Goal: Task Accomplishment & Management: Manage account settings

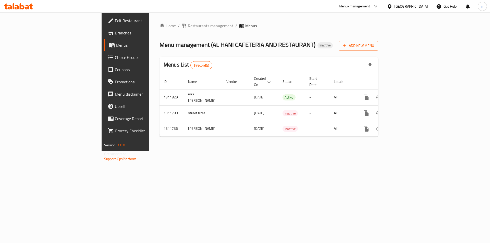
click at [374, 44] on span "Add New Menu" at bounding box center [358, 46] width 31 height 6
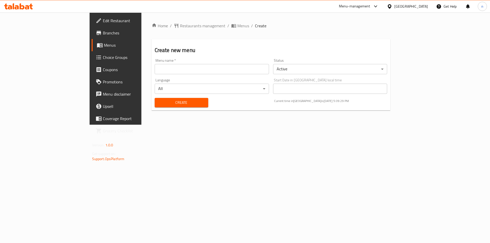
click at [155, 68] on input "text" at bounding box center [212, 69] width 114 height 10
click at [155, 70] on input "noorhan mohammed" at bounding box center [212, 69] width 114 height 10
type input "[PERSON_NAME] 17/9"
click at [159, 104] on span "Create" at bounding box center [181, 103] width 45 height 6
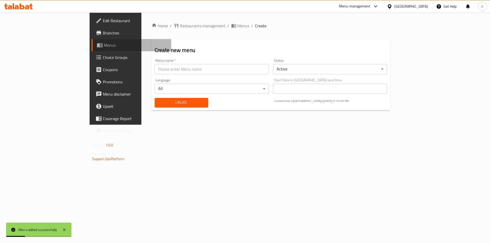
click at [104, 46] on span "Menus" at bounding box center [136, 45] width 64 height 6
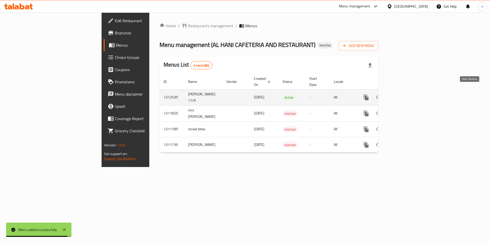
click at [406, 94] on icon "enhanced table" at bounding box center [403, 97] width 6 height 6
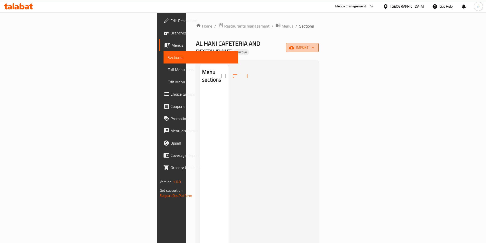
click at [316, 45] on icon "button" at bounding box center [313, 47] width 5 height 5
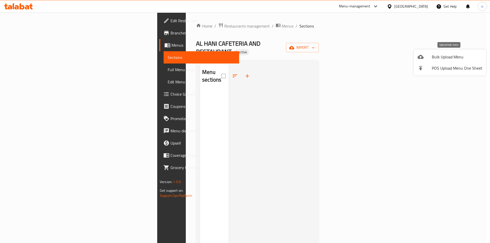
click at [445, 58] on span "Bulk Upload Menu" at bounding box center [457, 57] width 51 height 6
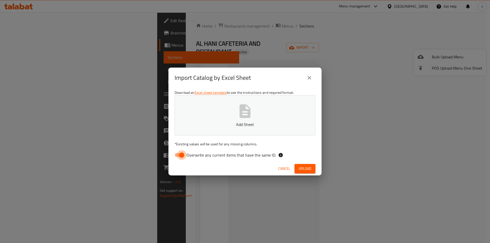
click at [176, 154] on input "Overwrite any current items that have the same ID." at bounding box center [181, 155] width 29 height 10
checkbox input "false"
click at [308, 169] on span "Upload" at bounding box center [305, 169] width 13 height 6
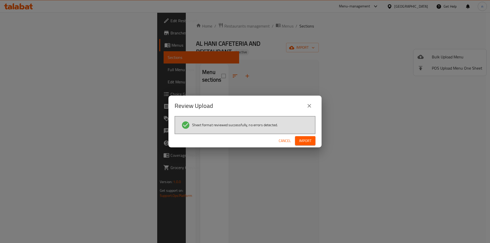
click at [307, 144] on span "Import" at bounding box center [305, 141] width 12 height 6
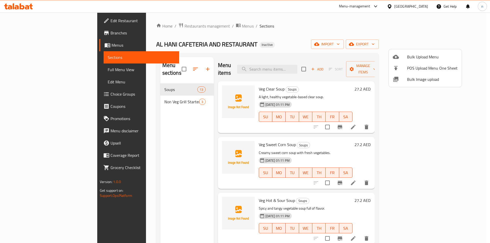
click at [471, 93] on div at bounding box center [245, 121] width 490 height 243
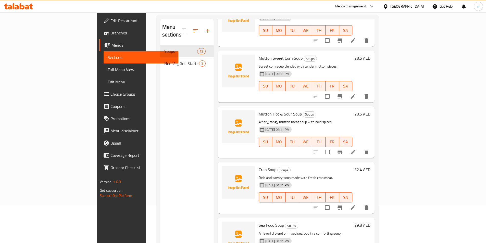
scroll to position [71, 0]
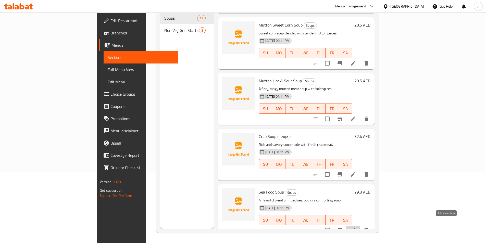
click at [356, 228] on icon at bounding box center [353, 230] width 5 height 5
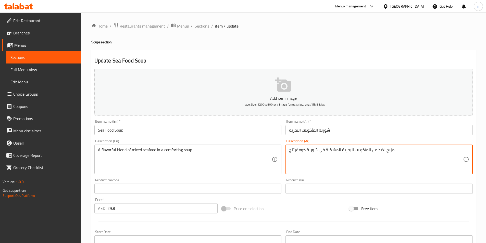
drag, startPoint x: 290, startPoint y: 150, endPoint x: 306, endPoint y: 151, distance: 16.1
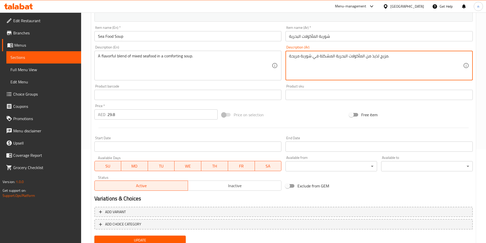
scroll to position [113, 0]
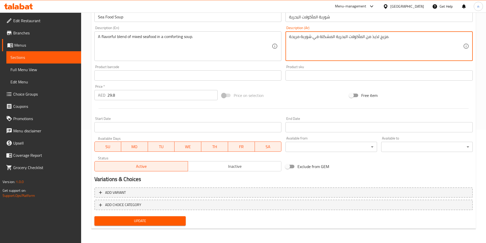
type textarea "مزيج لذيذ من المأكولات البحرية المشكلة في شوربة مريحة."
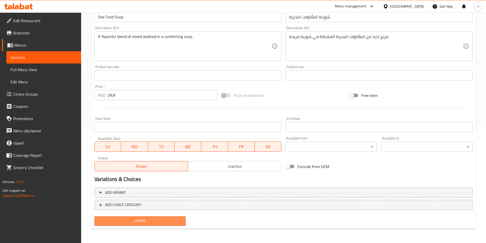
click at [116, 222] on span "Update" at bounding box center [140, 221] width 83 height 6
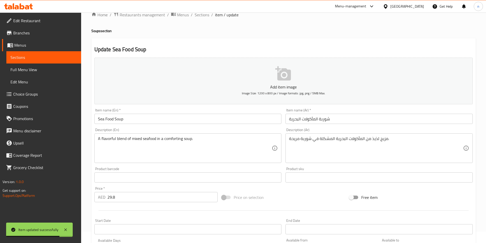
scroll to position [0, 0]
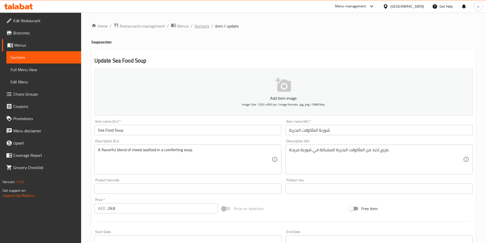
click at [201, 26] on span "Sections" at bounding box center [202, 26] width 15 height 6
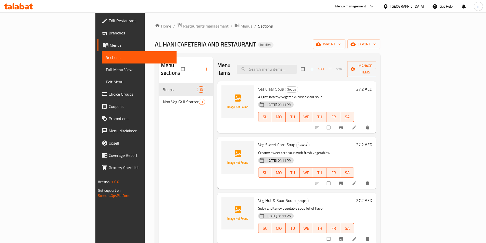
click at [106, 70] on span "Full Menu View" at bounding box center [139, 70] width 67 height 6
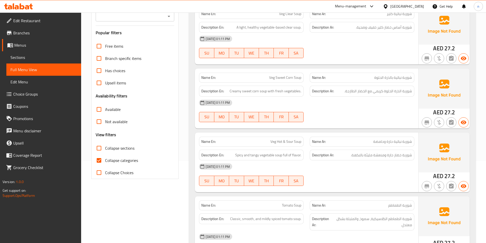
scroll to position [102, 0]
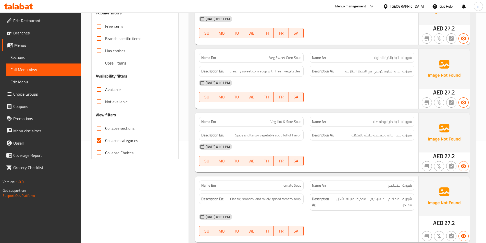
click at [99, 140] on input "Collapse categories" at bounding box center [99, 141] width 12 height 12
checkbox input "false"
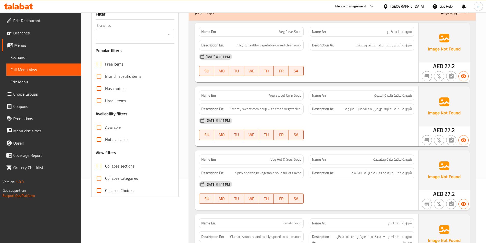
scroll to position [0, 0]
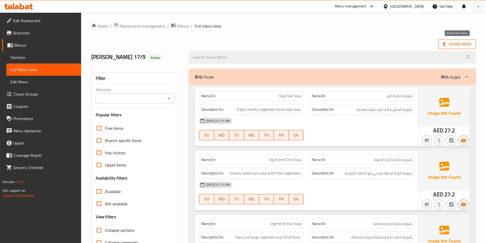
click at [452, 43] on span "Export Menu" at bounding box center [457, 44] width 29 height 6
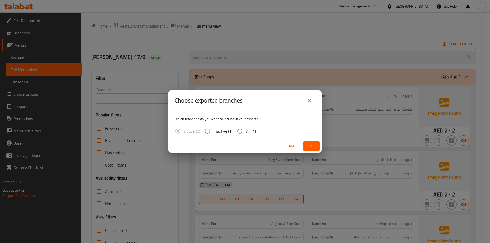
click at [239, 132] on input "All (1)" at bounding box center [240, 131] width 12 height 12
radio input "true"
click at [313, 146] on span "Ok" at bounding box center [311, 146] width 8 height 6
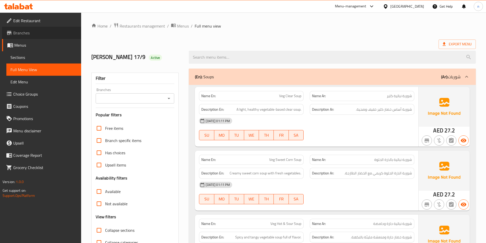
click at [17, 32] on span "Branches" at bounding box center [45, 33] width 64 height 6
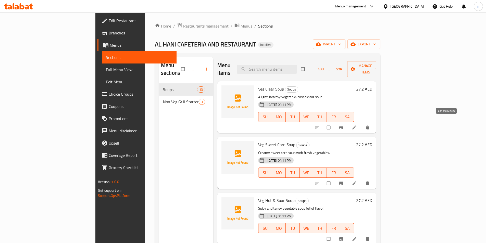
click at [356, 126] on icon at bounding box center [355, 128] width 4 height 4
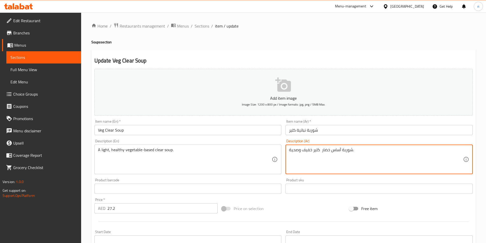
drag, startPoint x: 341, startPoint y: 150, endPoint x: 322, endPoint y: 151, distance: 18.7
click at [362, 165] on textarea "شوربة أساس خضار كلير خفيف وصحية." at bounding box center [376, 160] width 174 height 24
click at [199, 25] on span "Sections" at bounding box center [202, 26] width 15 height 6
